Goal: Information Seeking & Learning: Learn about a topic

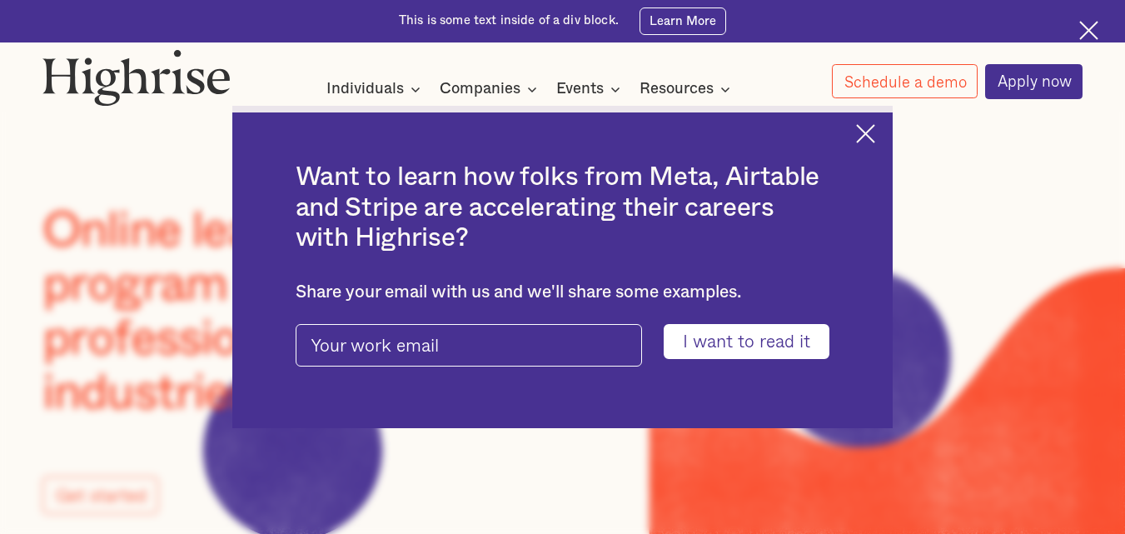
click at [875, 141] on img at bounding box center [865, 133] width 19 height 19
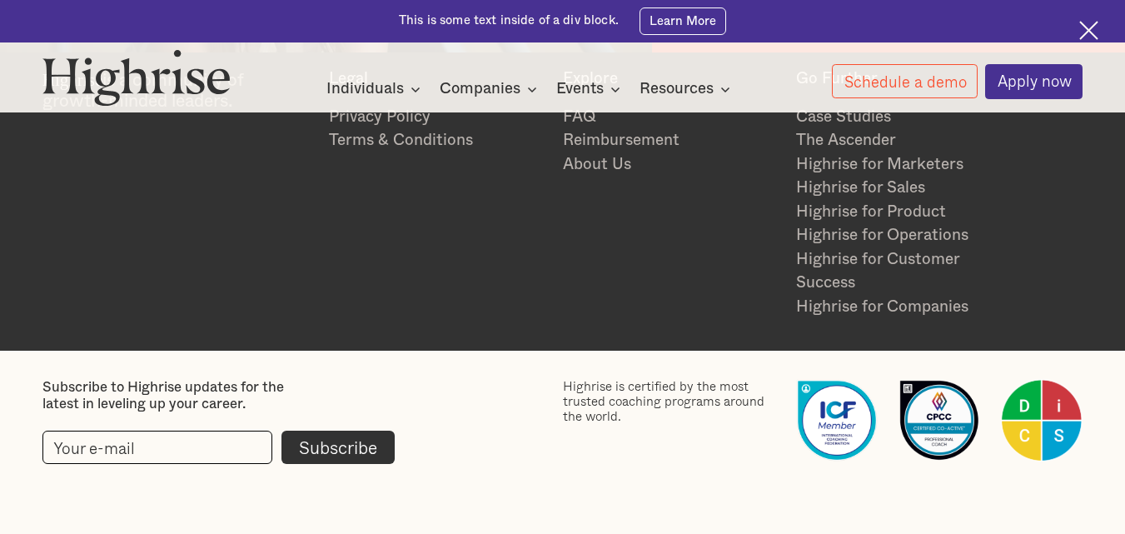
scroll to position [2399, 0]
click at [1089, 29] on img at bounding box center [1089, 30] width 19 height 19
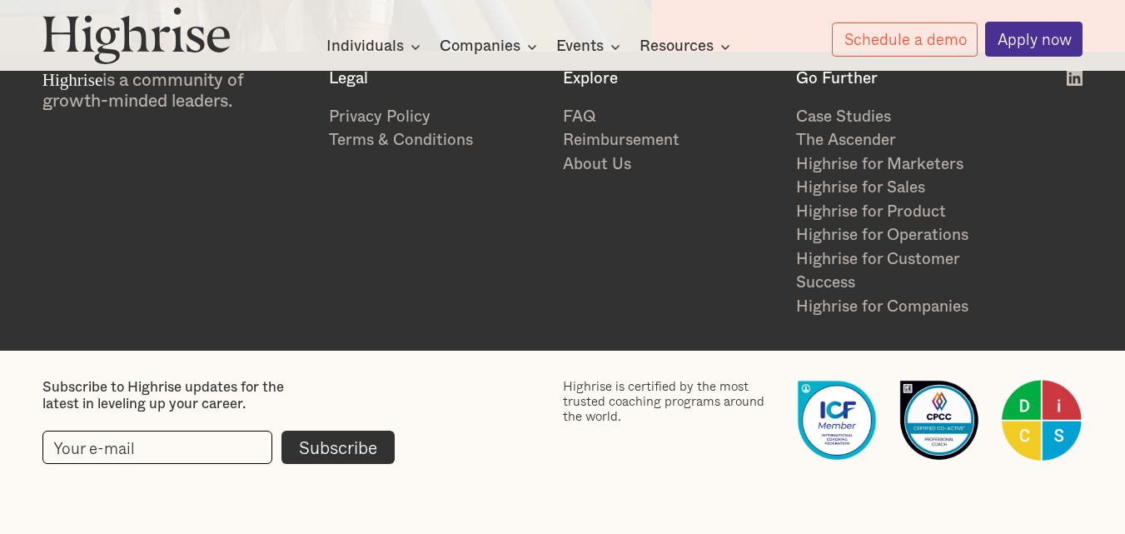
click at [391, 337] on section "Highrise is a community of growth-minded leaders. Legal Privacy Policy Terms & …" at bounding box center [562, 197] width 1125 height 310
click at [643, 319] on section "Highrise is a community of growth-minded leaders. Legal Privacy Policy Terms & …" at bounding box center [562, 197] width 1125 height 310
click at [384, 112] on link "Privacy Policy" at bounding box center [437, 118] width 216 height 24
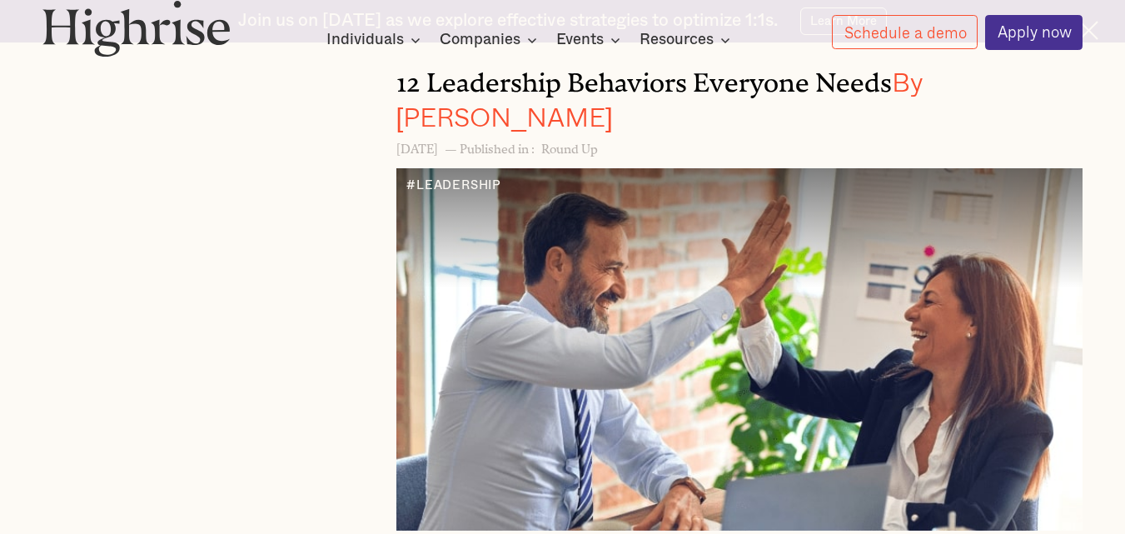
scroll to position [4212, 0]
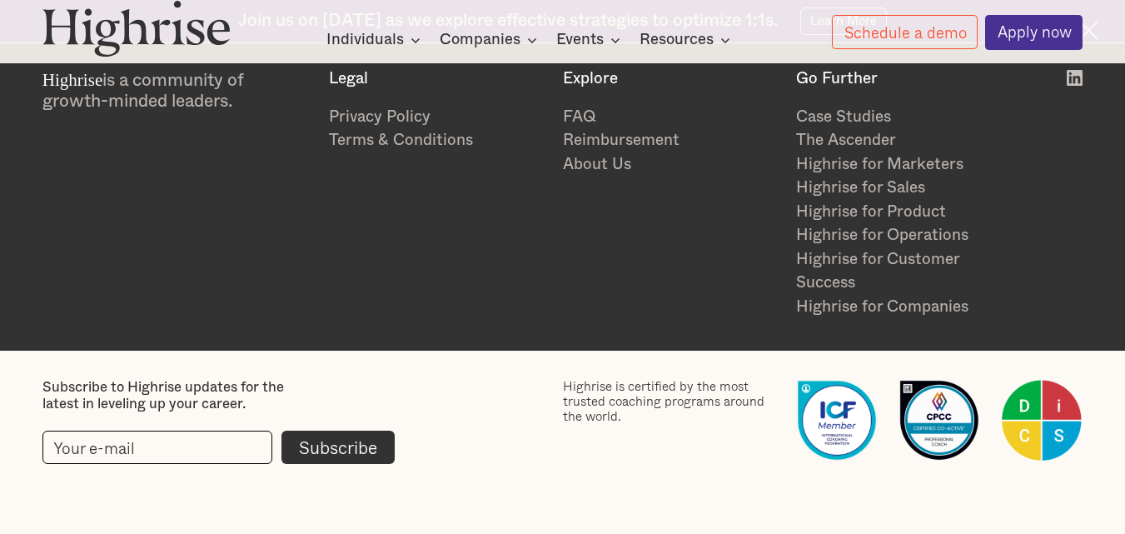
click at [708, 284] on div "Highrise is a community of growth-minded leaders. Legal Privacy Policy Terms & …" at bounding box center [562, 195] width 1041 height 250
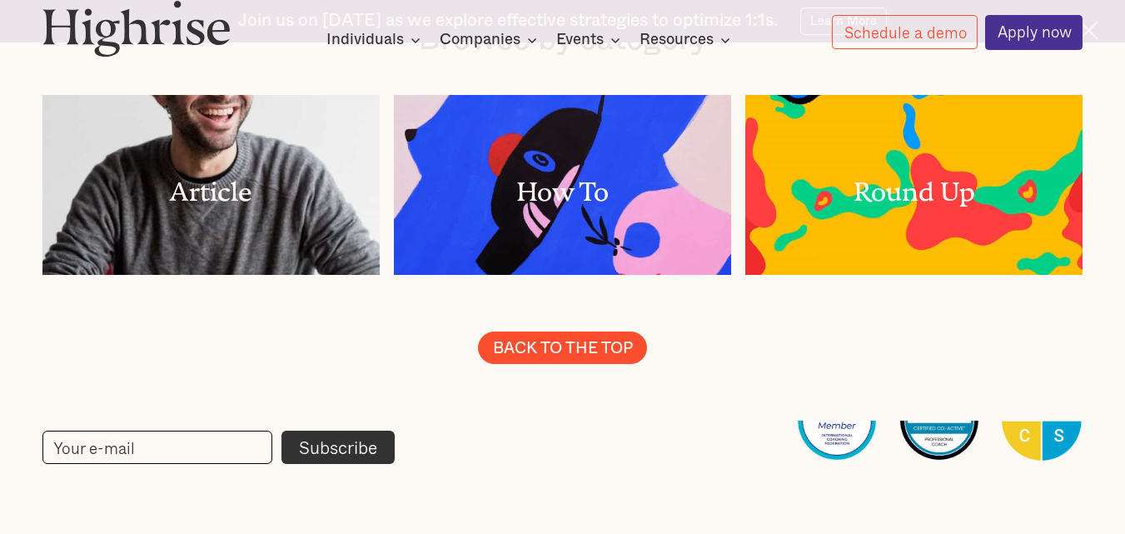
click at [586, 332] on link "BACK TO THE TOP" at bounding box center [563, 348] width 170 height 33
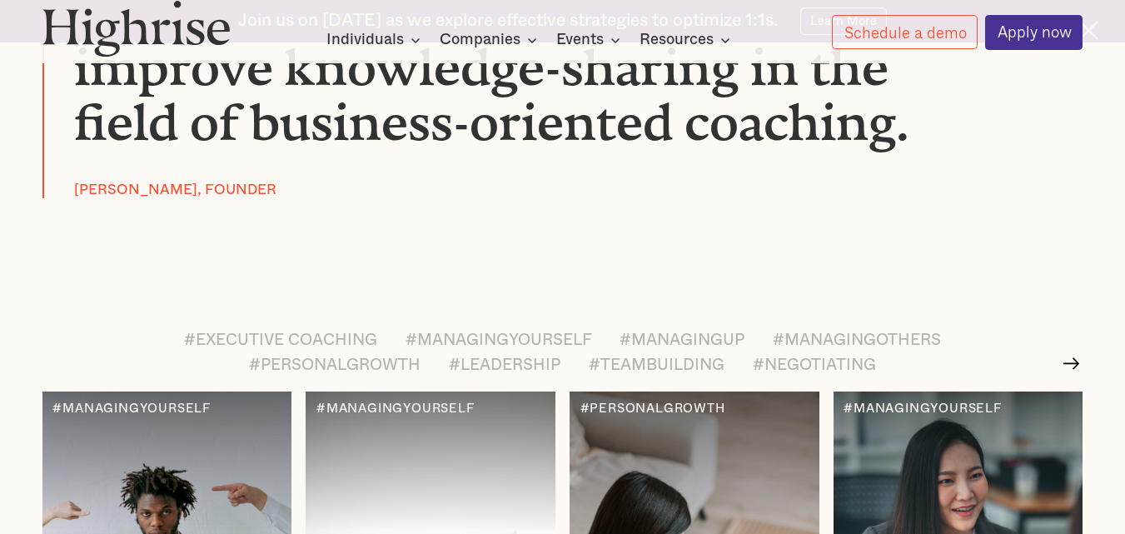
scroll to position [1893, 0]
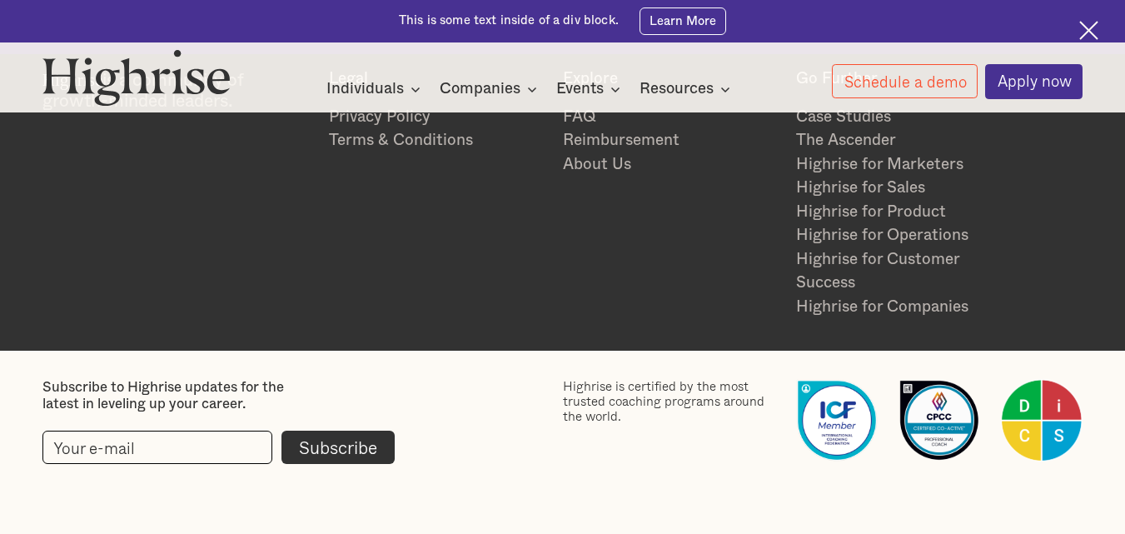
scroll to position [3916, 0]
click at [651, 137] on link "Reimbursement" at bounding box center [671, 141] width 216 height 24
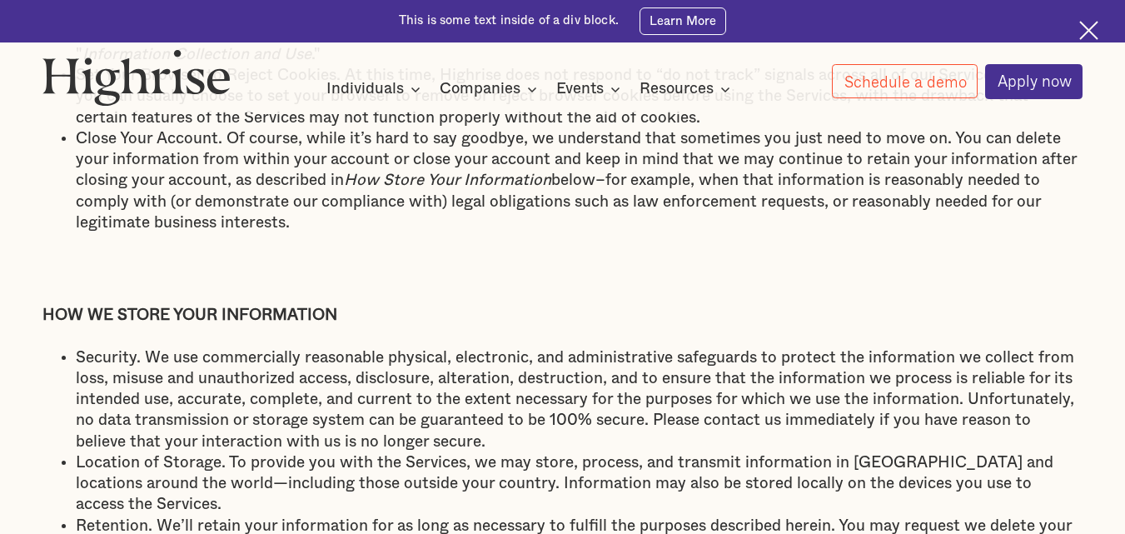
scroll to position [3342, 0]
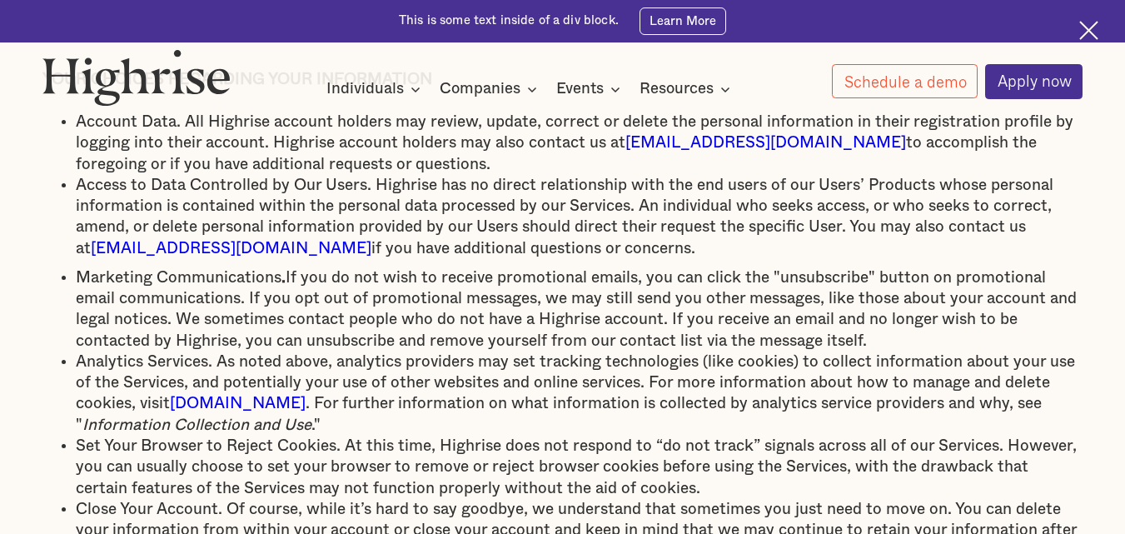
drag, startPoint x: 417, startPoint y: 19, endPoint x: 423, endPoint y: 306, distance: 286.6
click at [429, 77] on div "Interested in a complimentary coaching session with one of our coaches? Share y…" at bounding box center [562, 56] width 1125 height 112
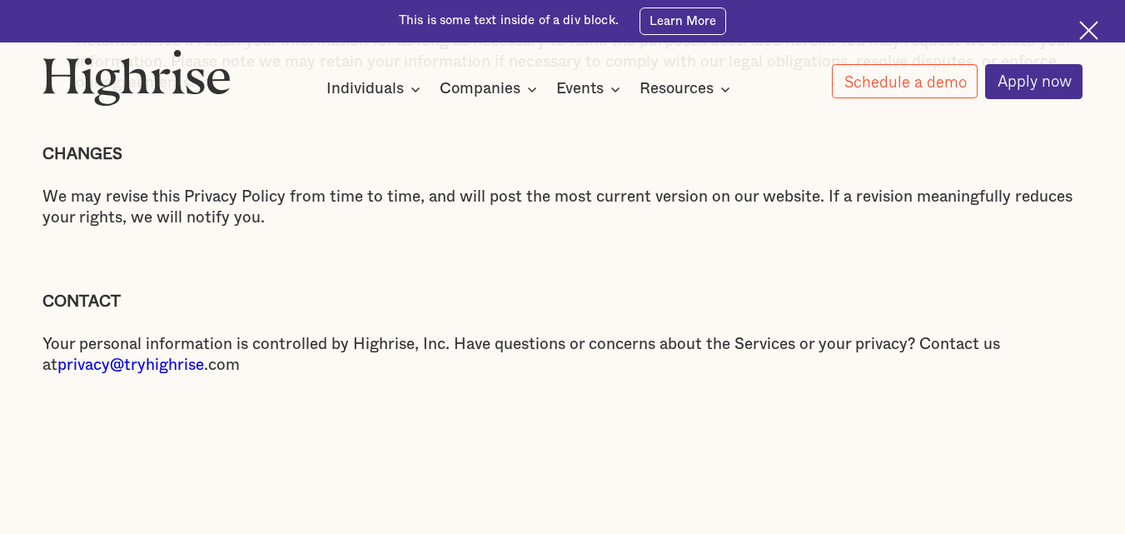
scroll to position [4195, 0]
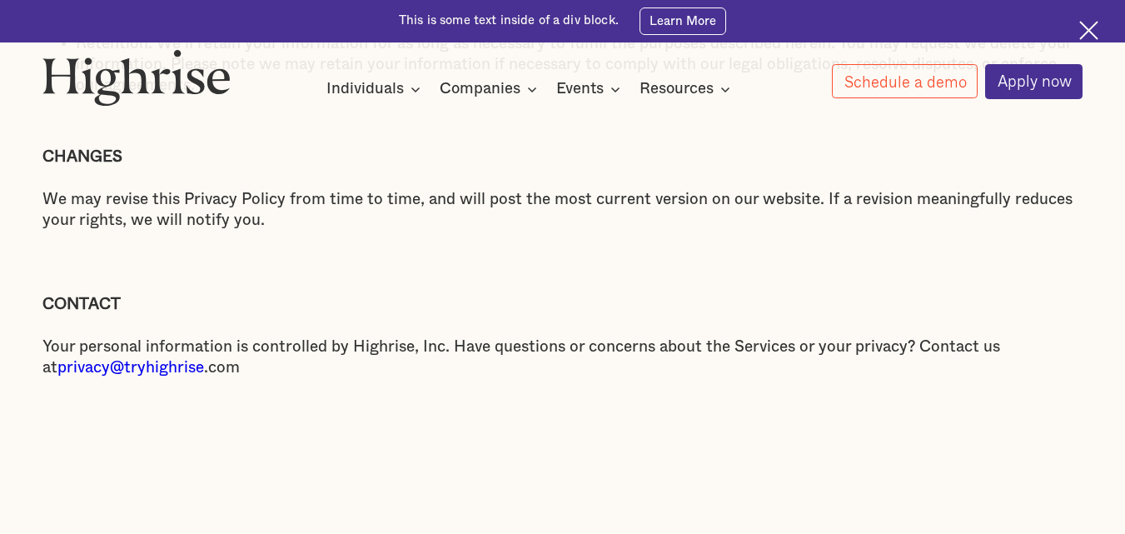
click at [187, 90] on img at bounding box center [136, 77] width 188 height 57
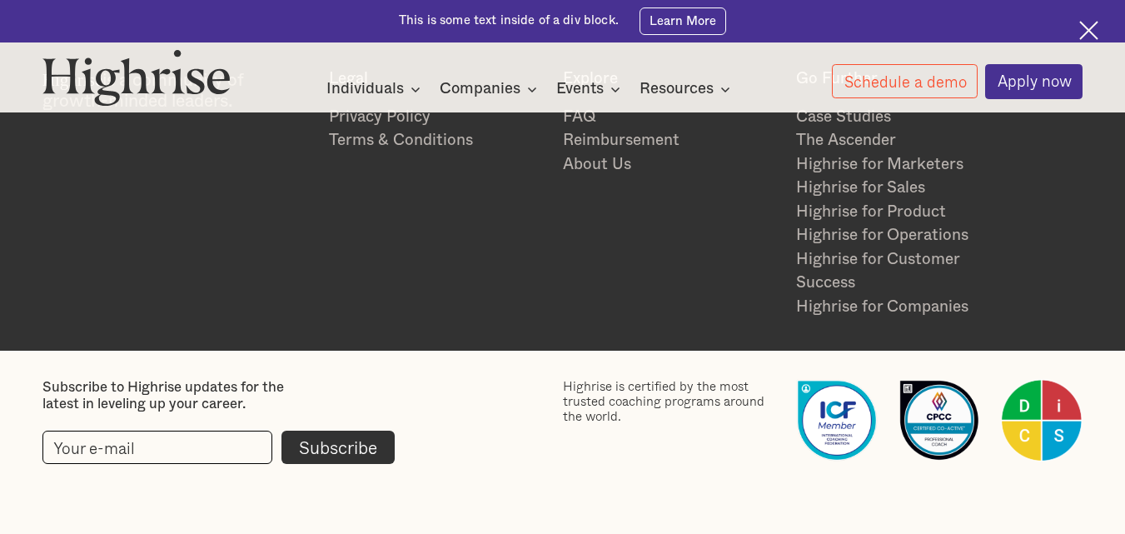
scroll to position [3084, 0]
